Goal: Information Seeking & Learning: Learn about a topic

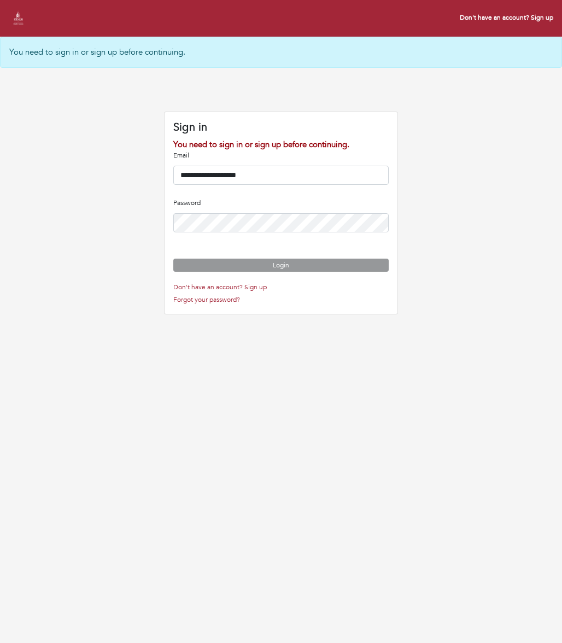
type input "**********"
click at [228, 270] on button "Login" at bounding box center [280, 263] width 215 height 13
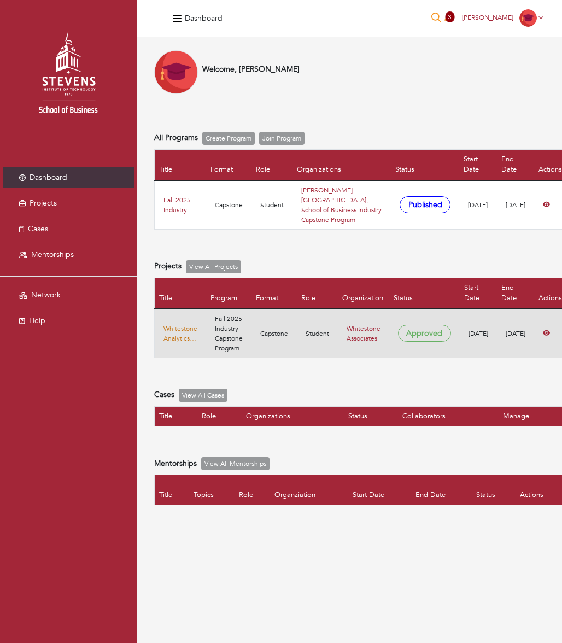
click at [172, 329] on link "Whitestone Analytics: The Future of M&A Advisory Services" at bounding box center [180, 334] width 34 height 20
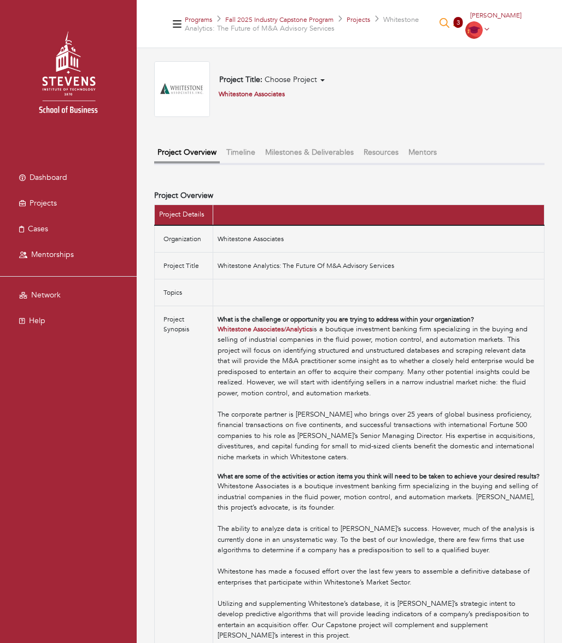
click at [251, 161] on button "Timeline" at bounding box center [241, 152] width 36 height 18
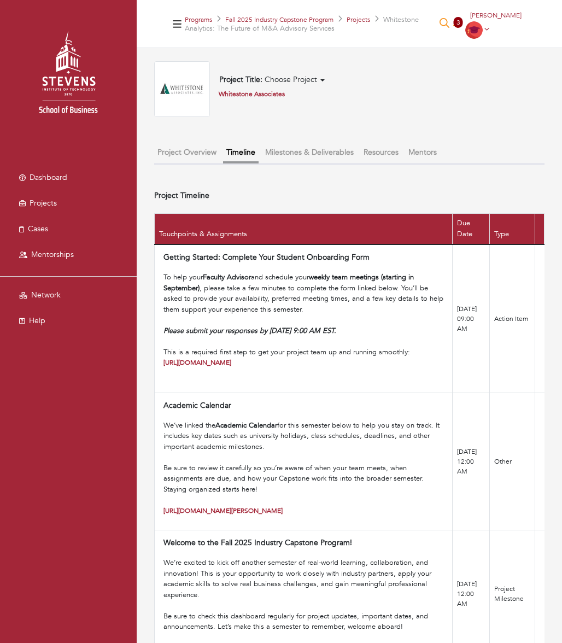
click at [311, 161] on button "Milestones & Deliverables" at bounding box center [309, 152] width 95 height 18
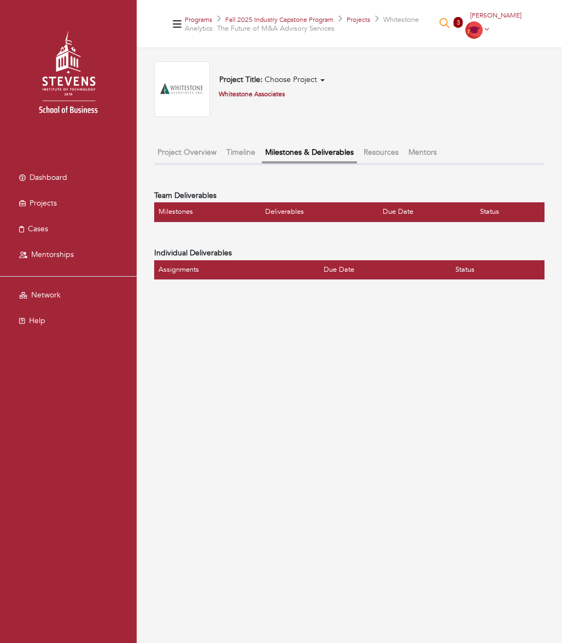
click at [252, 161] on button "Timeline" at bounding box center [241, 152] width 36 height 18
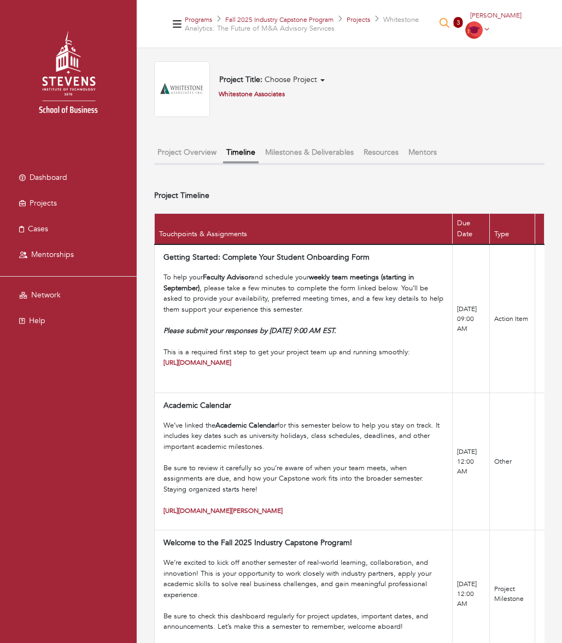
click at [325, 160] on button "Milestones & Deliverables" at bounding box center [309, 152] width 95 height 18
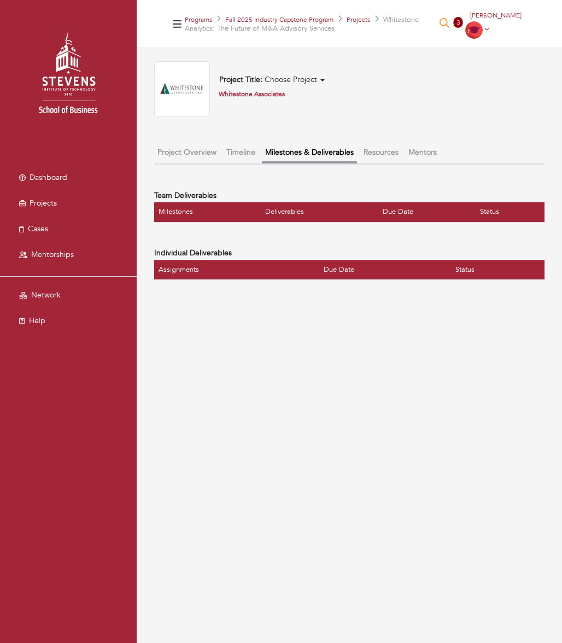
click at [386, 159] on button "Resources" at bounding box center [381, 152] width 42 height 18
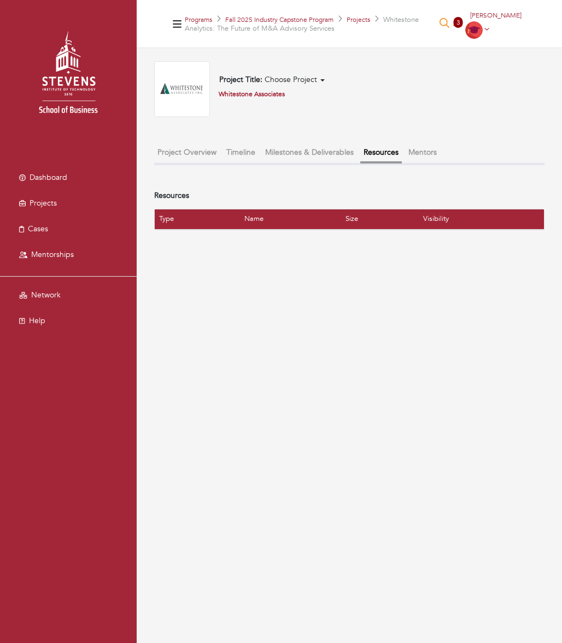
click at [432, 161] on button "Mentors" at bounding box center [422, 152] width 35 height 18
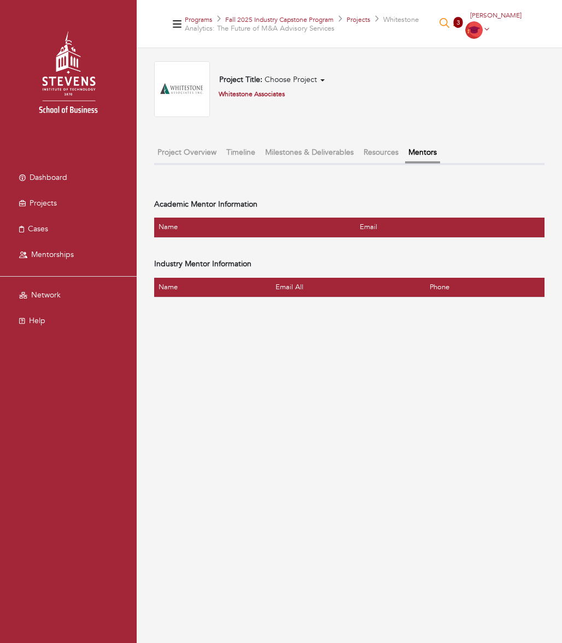
click at [454, 27] on span "3" at bounding box center [458, 22] width 9 height 11
